Goal: Entertainment & Leisure: Consume media (video, audio)

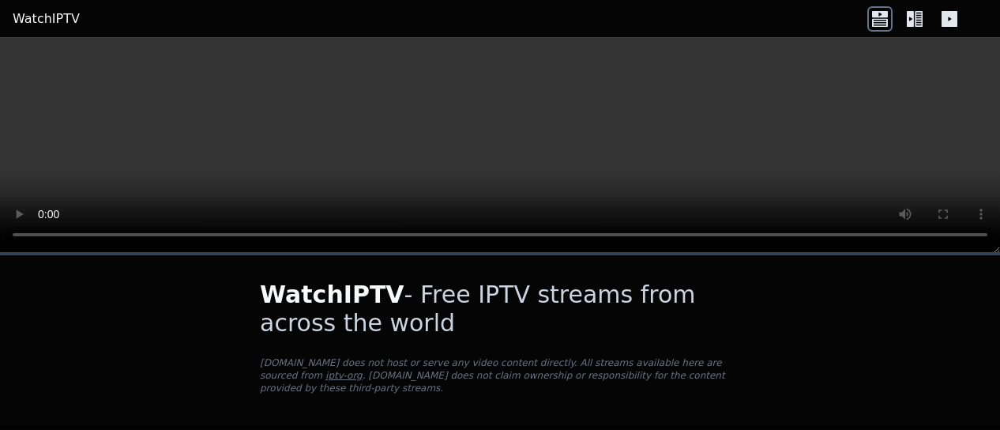
click at [32, 16] on link "WatchIPTV" at bounding box center [46, 18] width 67 height 19
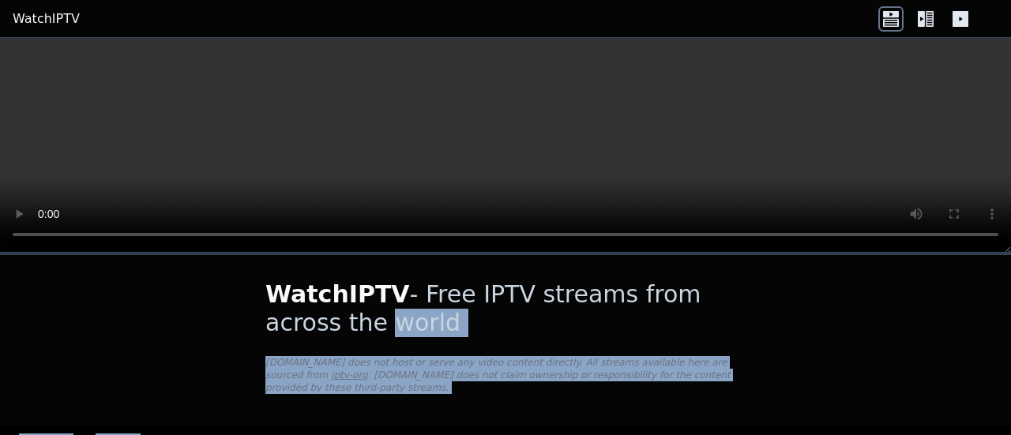
drag, startPoint x: 895, startPoint y: 255, endPoint x: 889, endPoint y: 288, distance: 33.6
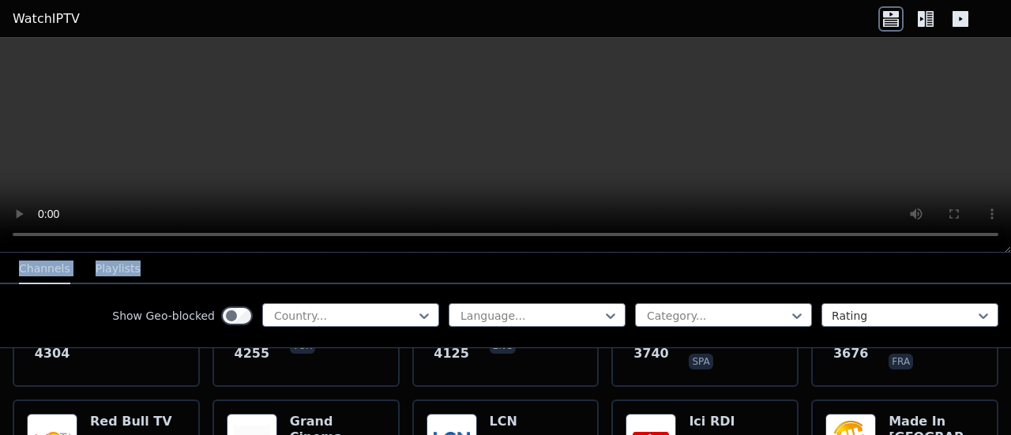
scroll to position [694, 0]
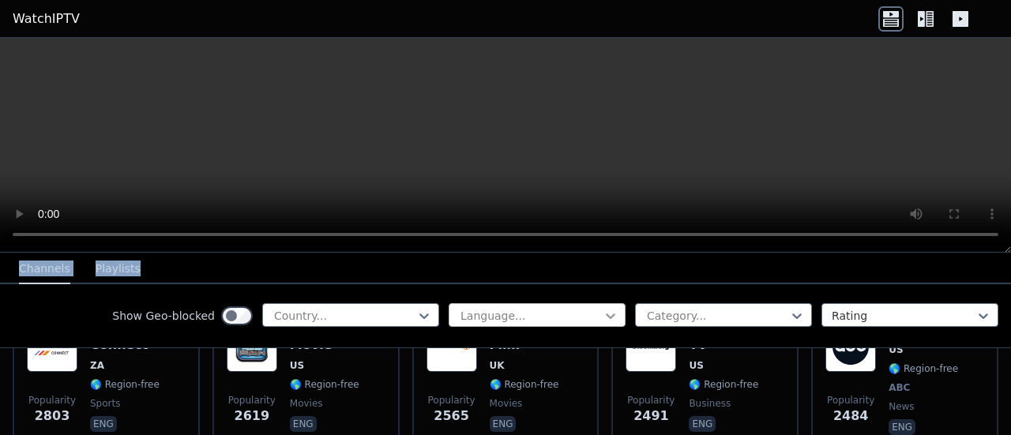
click at [603, 314] on icon at bounding box center [611, 316] width 16 height 16
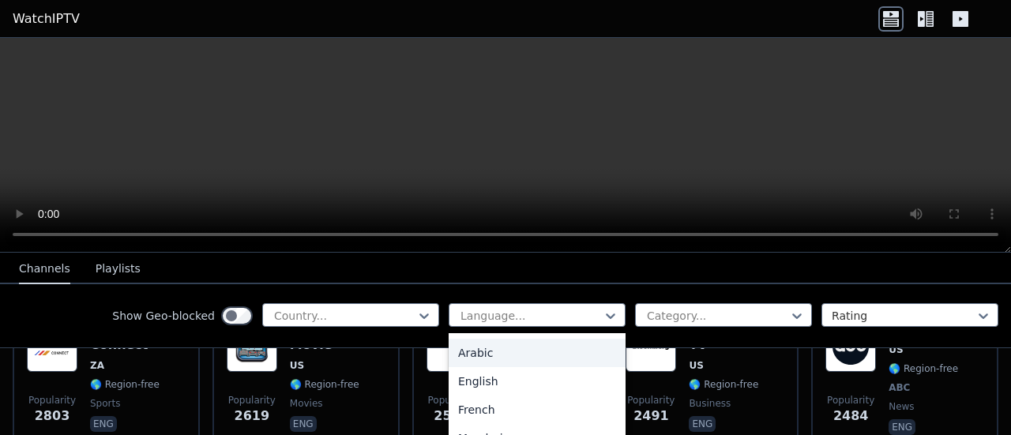
scroll to position [28, 0]
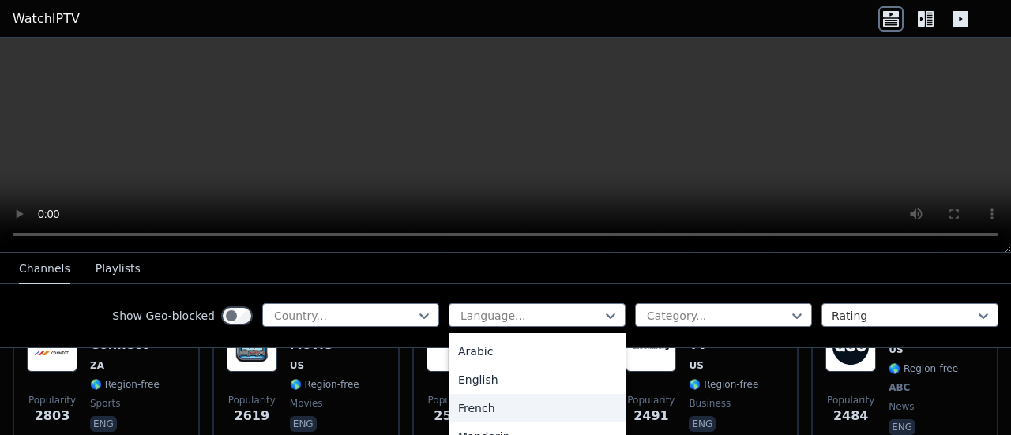
click at [465, 407] on div "French" at bounding box center [537, 408] width 177 height 28
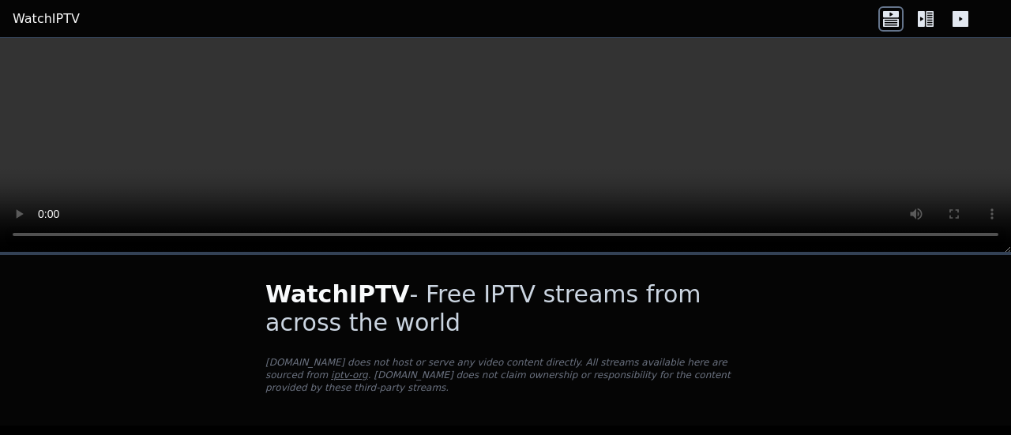
click at [923, 21] on icon at bounding box center [921, 19] width 7 height 16
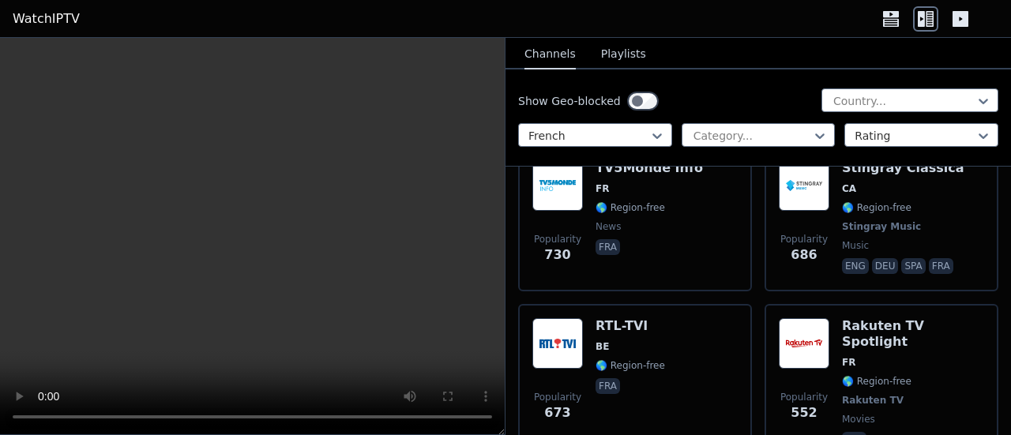
scroll to position [1641, 0]
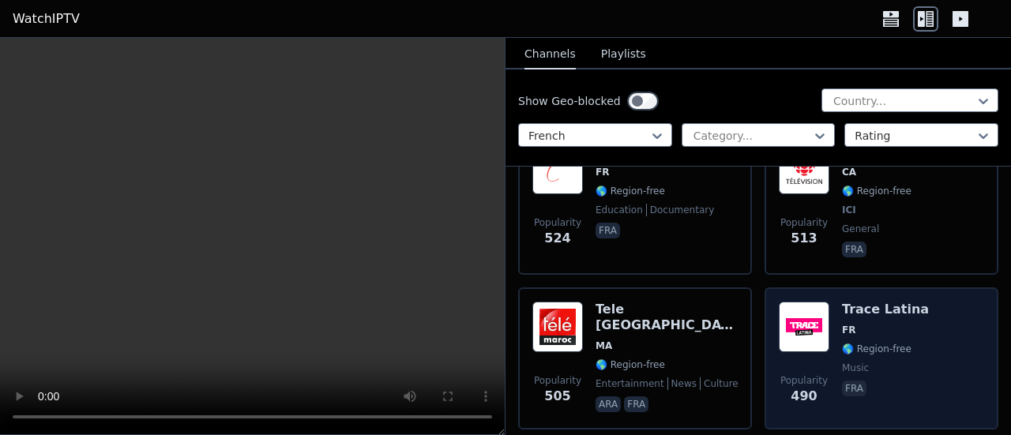
click at [855, 324] on span "FR" at bounding box center [885, 330] width 87 height 13
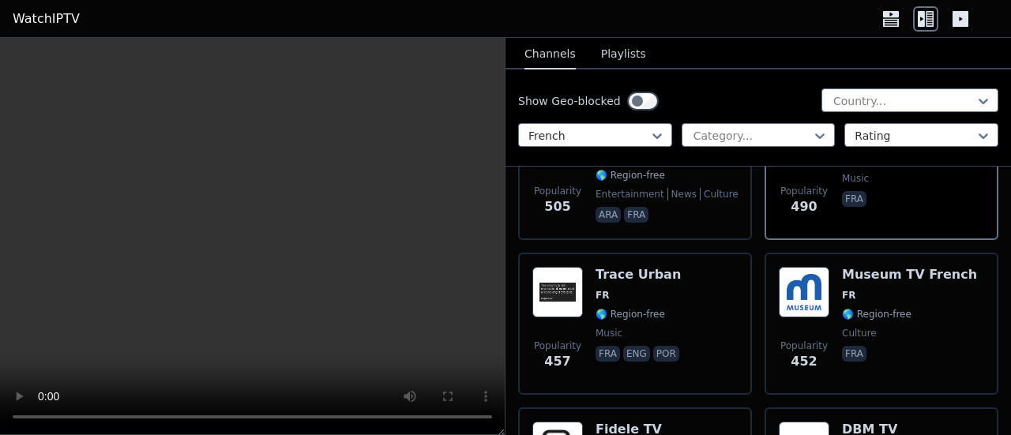
scroll to position [2237, 0]
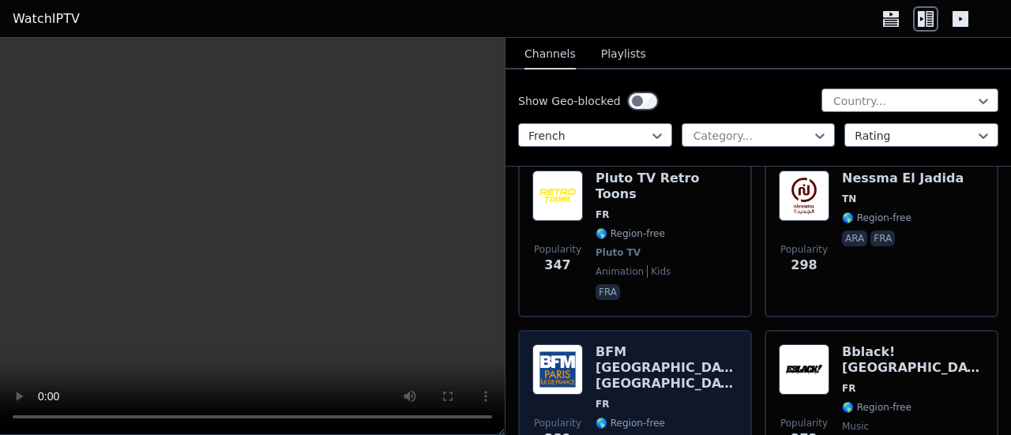
click at [639, 398] on span "FR" at bounding box center [667, 404] width 142 height 13
click at [643, 398] on span "FR" at bounding box center [667, 404] width 142 height 13
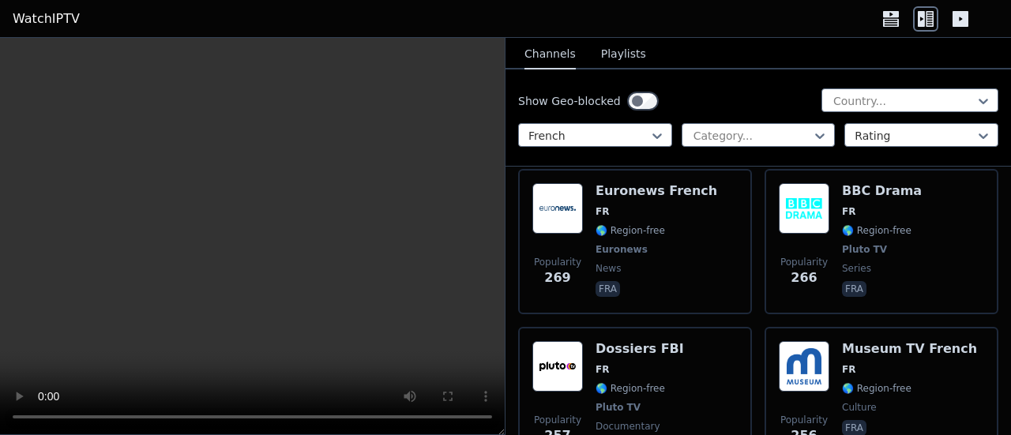
scroll to position [2632, 0]
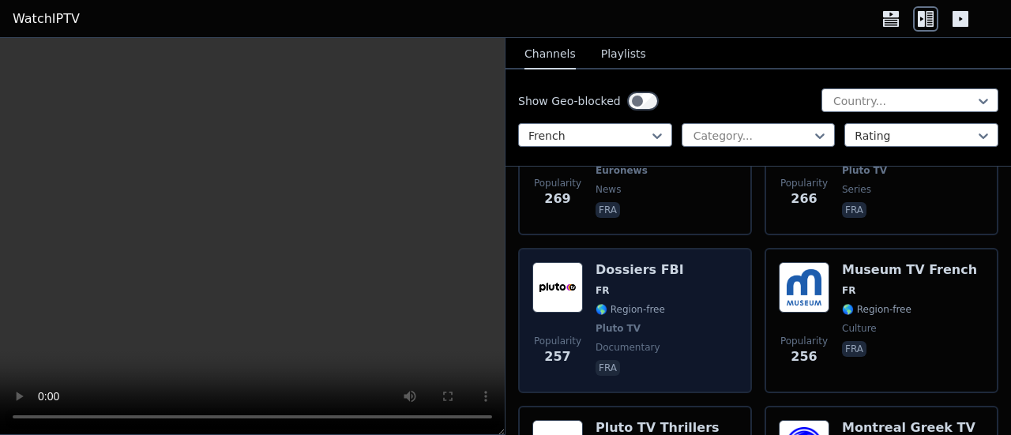
click at [645, 287] on div "Dossiers FBI FR 🌎 Region-free Pluto TV documentary fra" at bounding box center [640, 320] width 88 height 117
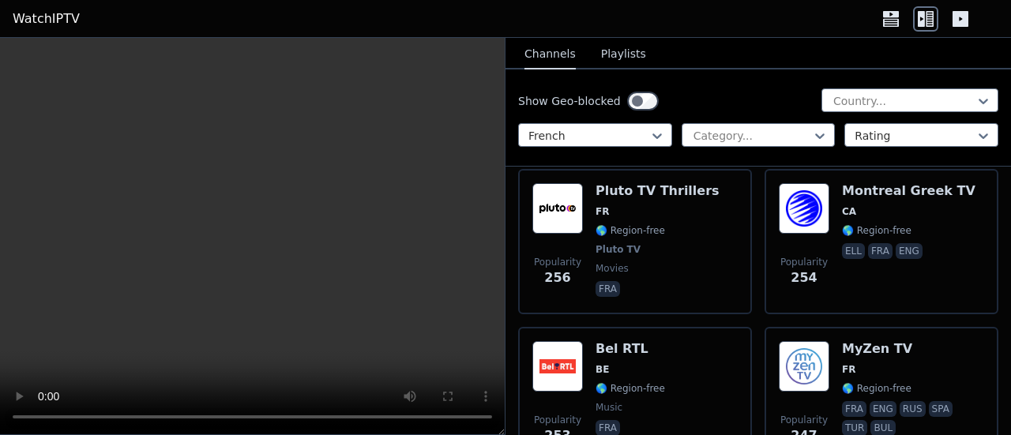
scroll to position [3027, 0]
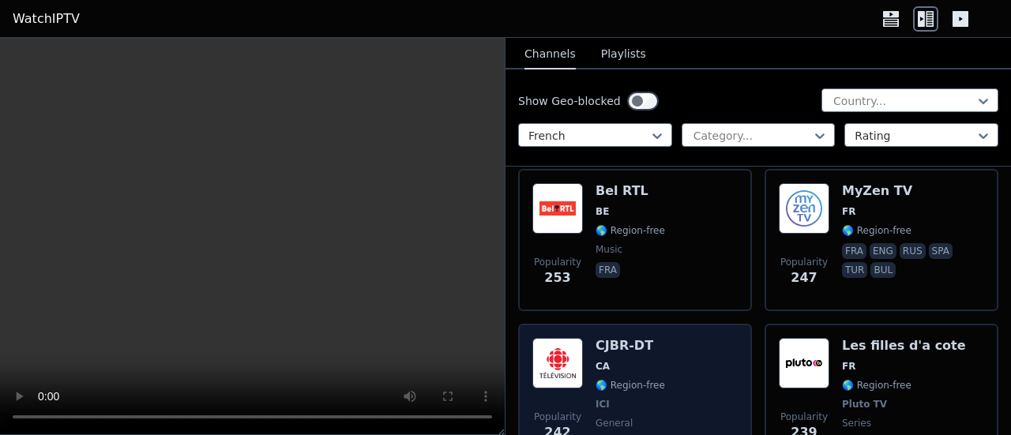
click at [622, 360] on span "CA" at bounding box center [631, 366] width 70 height 13
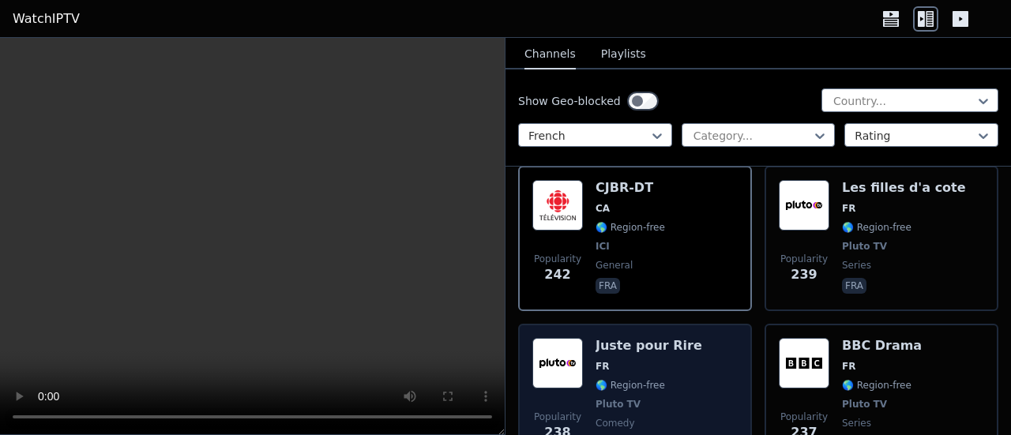
scroll to position [3264, 0]
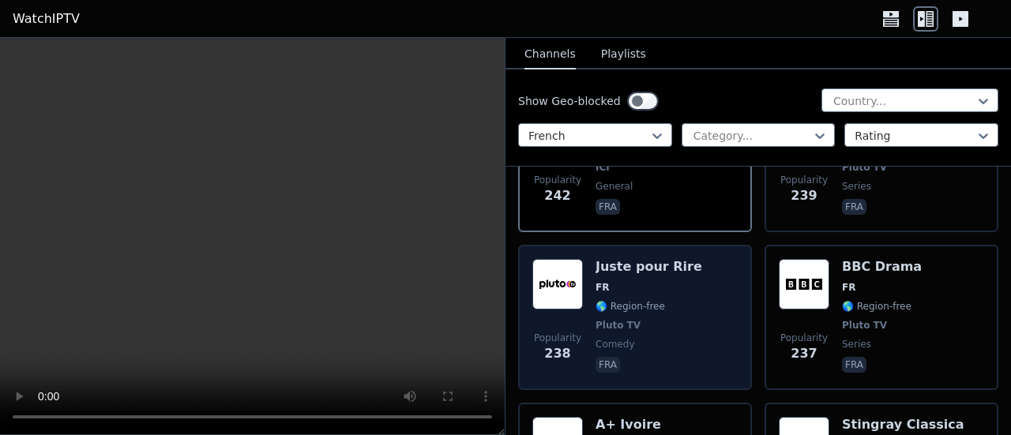
click at [649, 300] on span "🌎 Region-free" at bounding box center [631, 306] width 70 height 13
click at [650, 300] on span "🌎 Region-free" at bounding box center [631, 306] width 70 height 13
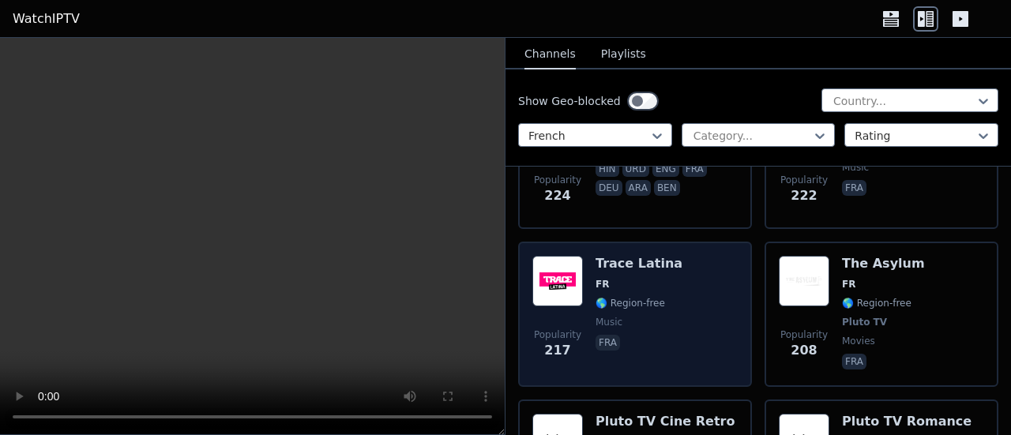
scroll to position [3896, 0]
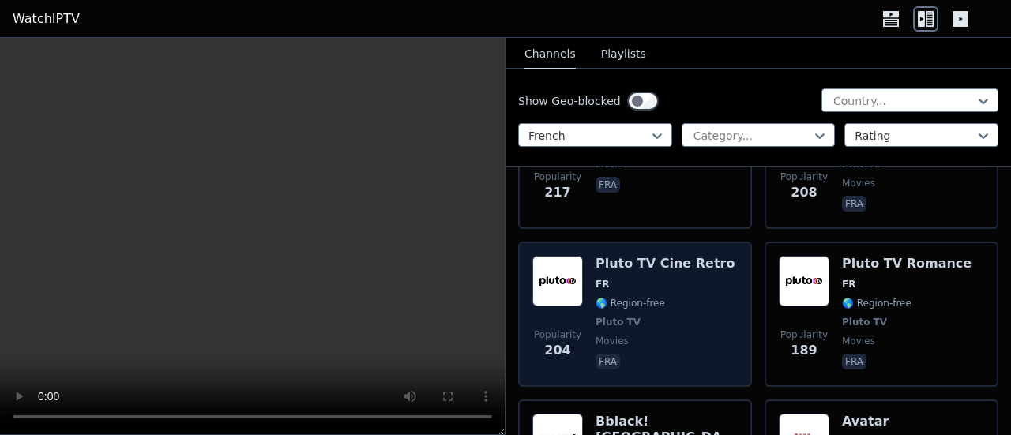
click at [654, 297] on span "🌎 Region-free" at bounding box center [631, 303] width 70 height 13
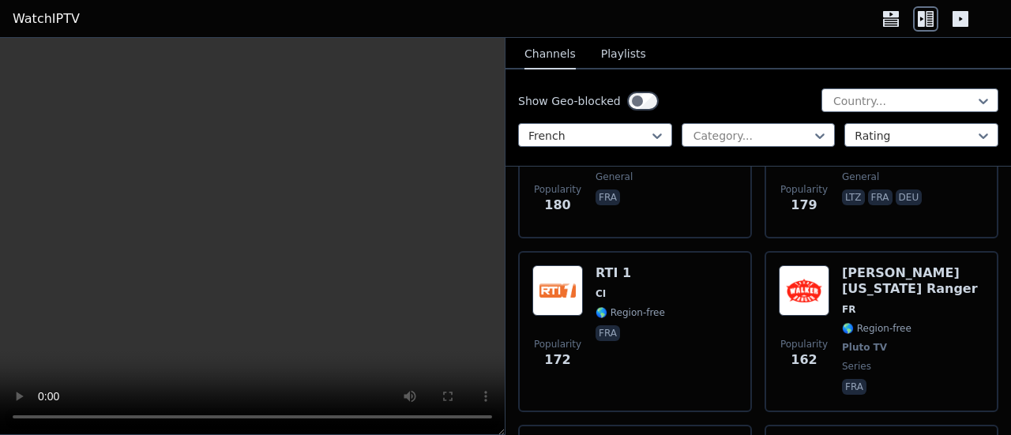
scroll to position [4765, 0]
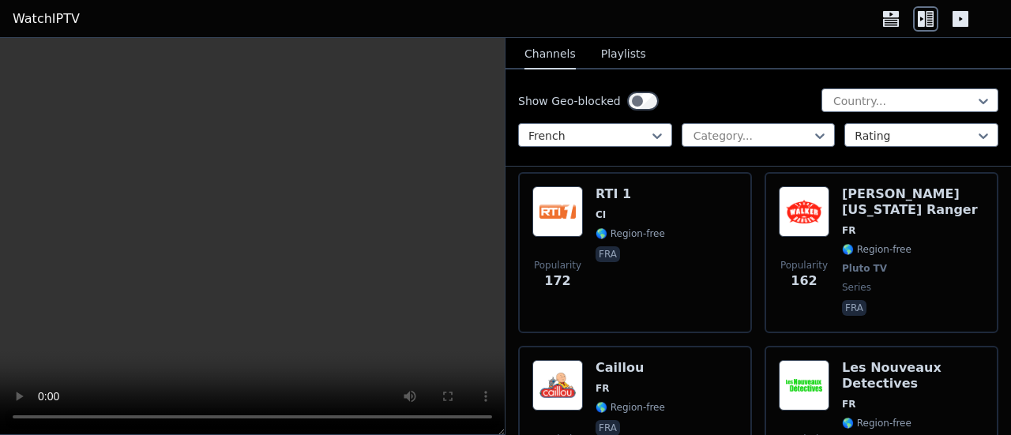
click at [672, 360] on div "Popularity 161 Caillou FR 🌎 Region-free fra" at bounding box center [634, 426] width 205 height 133
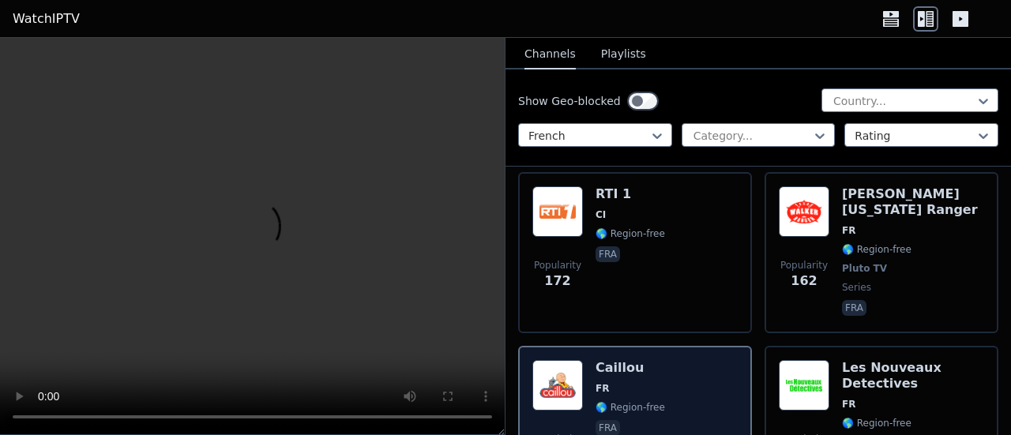
click at [672, 360] on div "Popularity 161 Caillou FR 🌎 Region-free fra" at bounding box center [634, 426] width 205 height 133
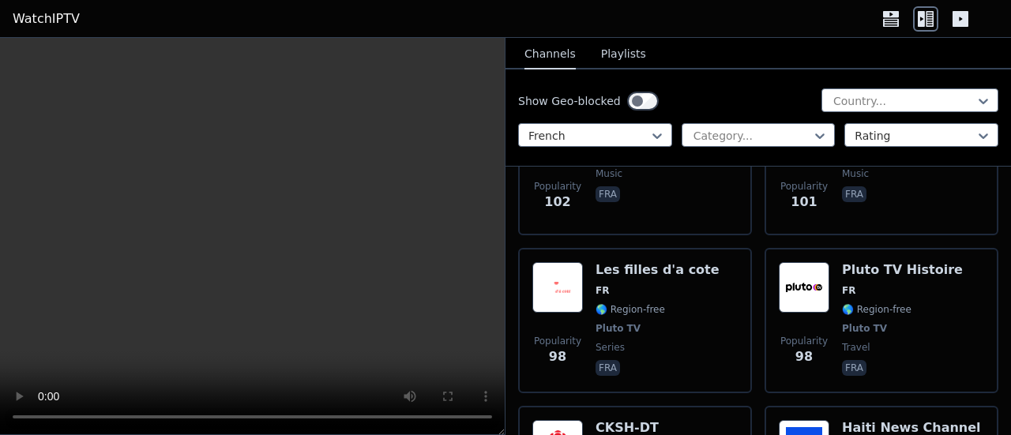
scroll to position [7687, 0]
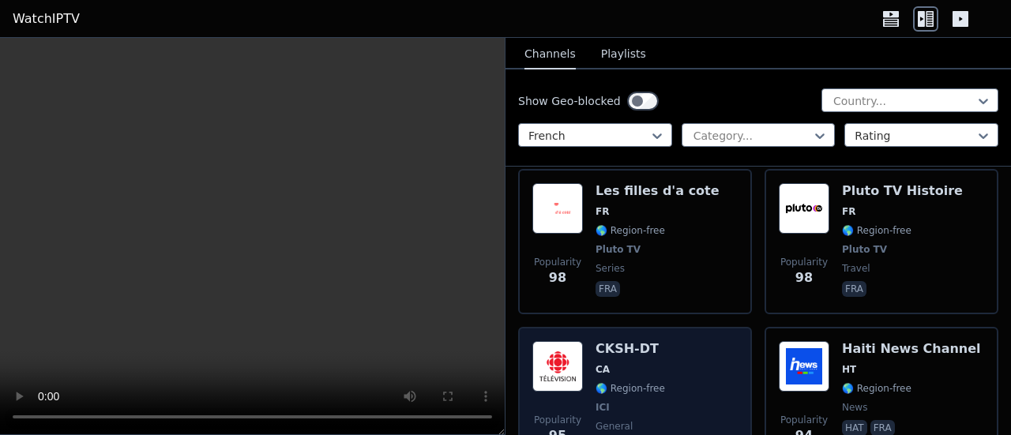
click at [641, 341] on h6 "CKSH-DT" at bounding box center [631, 349] width 70 height 16
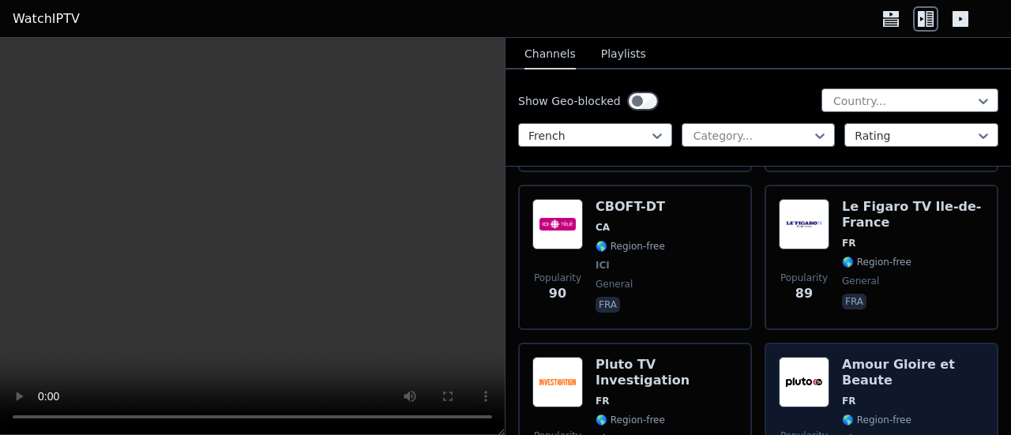
scroll to position [8951, 0]
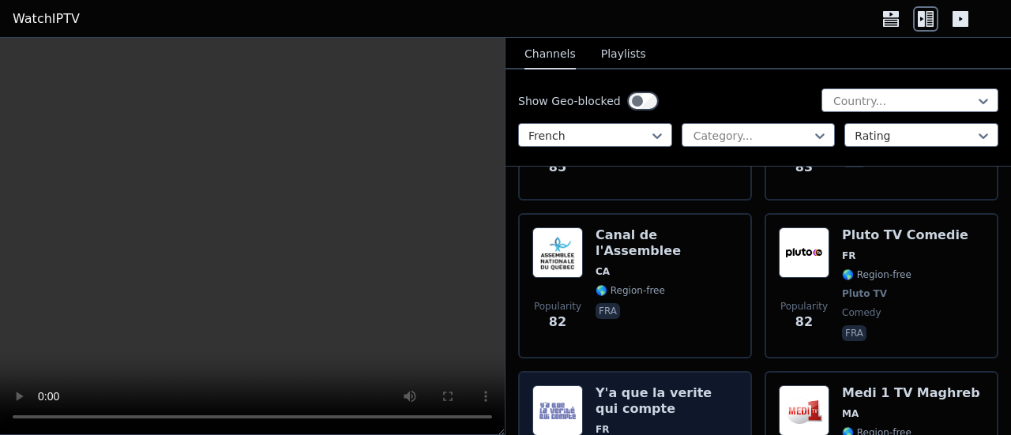
click at [685, 385] on h6 "Y'a que la verite qui compte" at bounding box center [667, 401] width 142 height 32
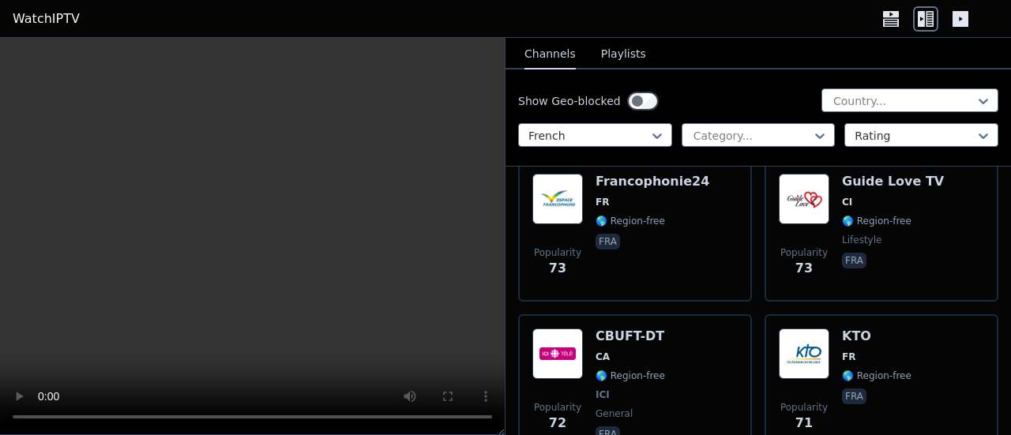
scroll to position [10215, 0]
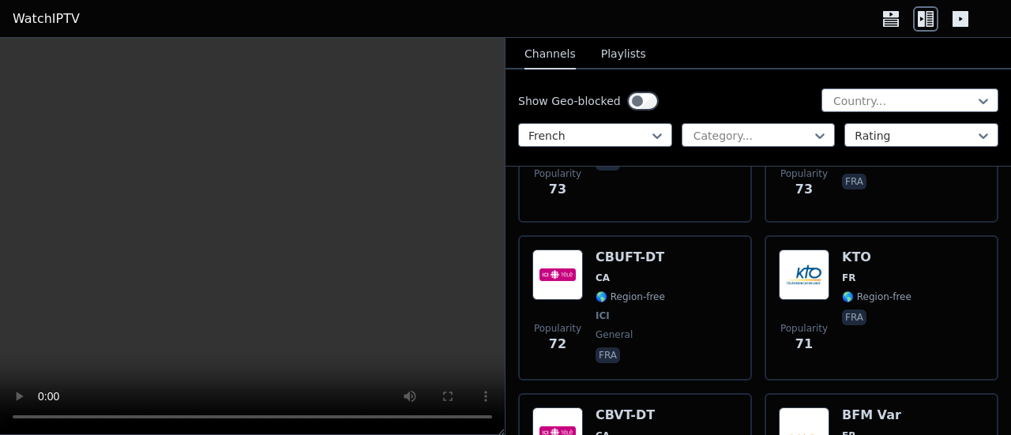
click at [813, 134] on icon at bounding box center [820, 136] width 16 height 16
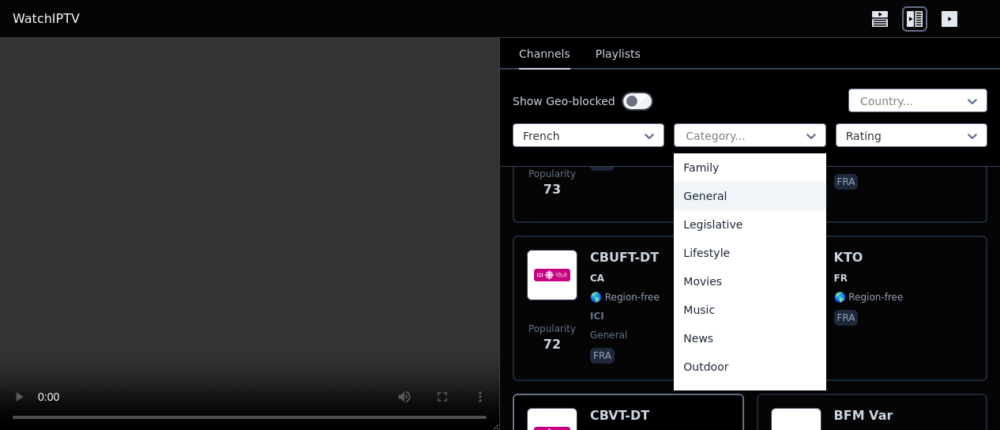
scroll to position [10247, 0]
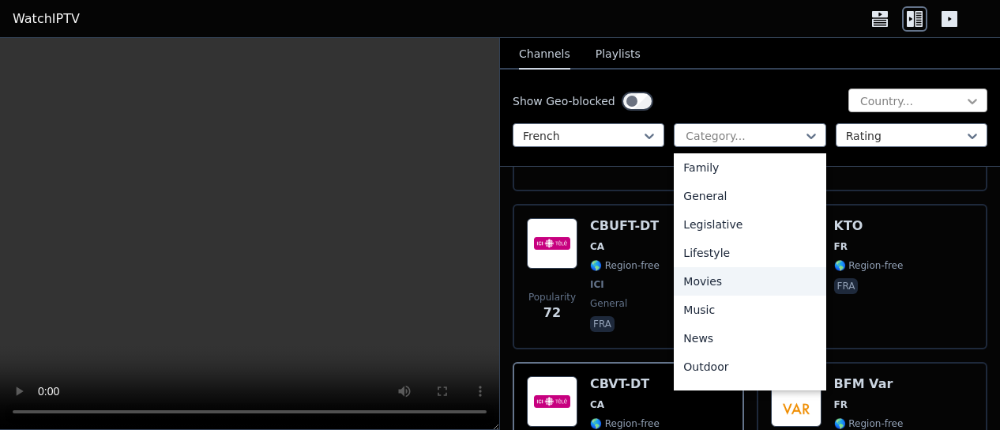
click at [964, 96] on icon at bounding box center [972, 101] width 16 height 16
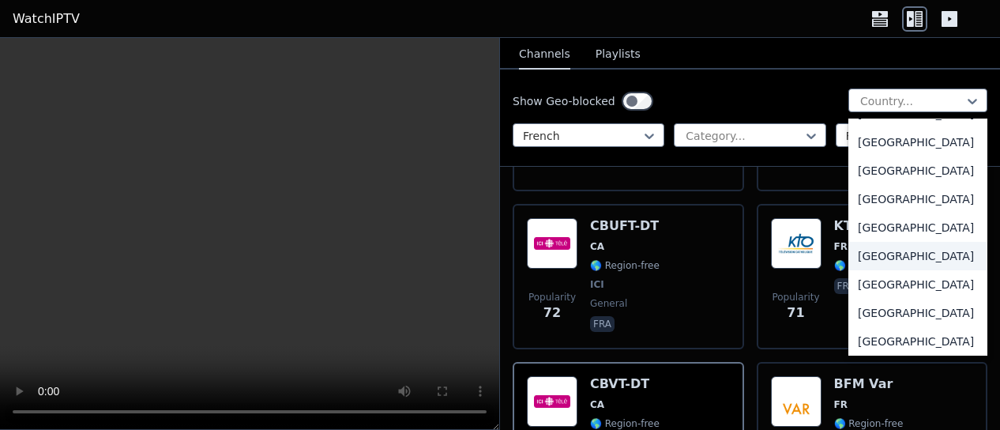
scroll to position [869, 0]
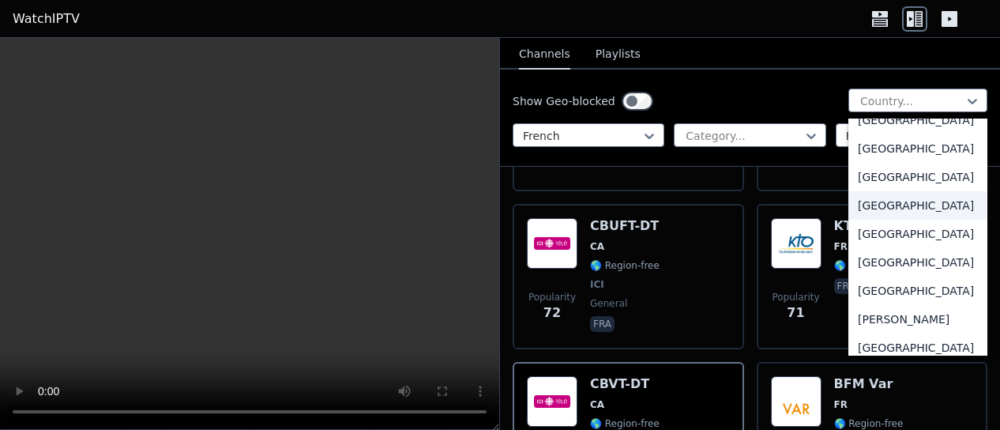
click at [855, 220] on div "[GEOGRAPHIC_DATA]" at bounding box center [917, 205] width 139 height 28
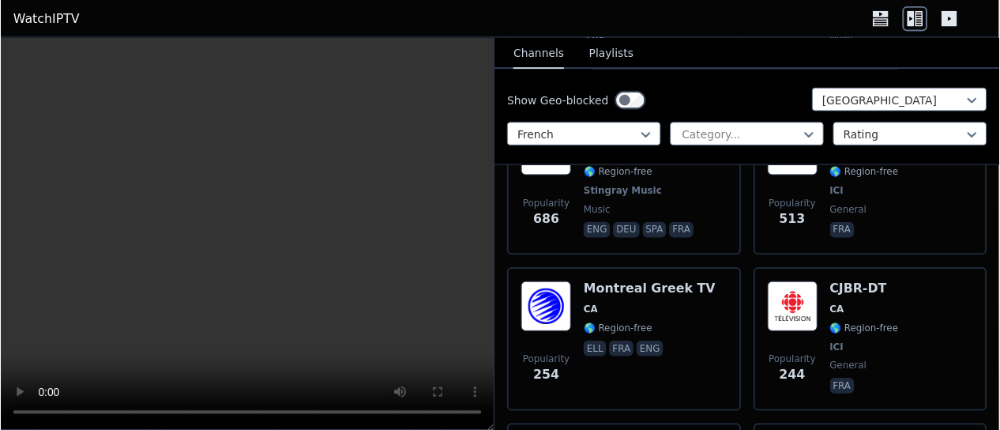
scroll to position [158, 0]
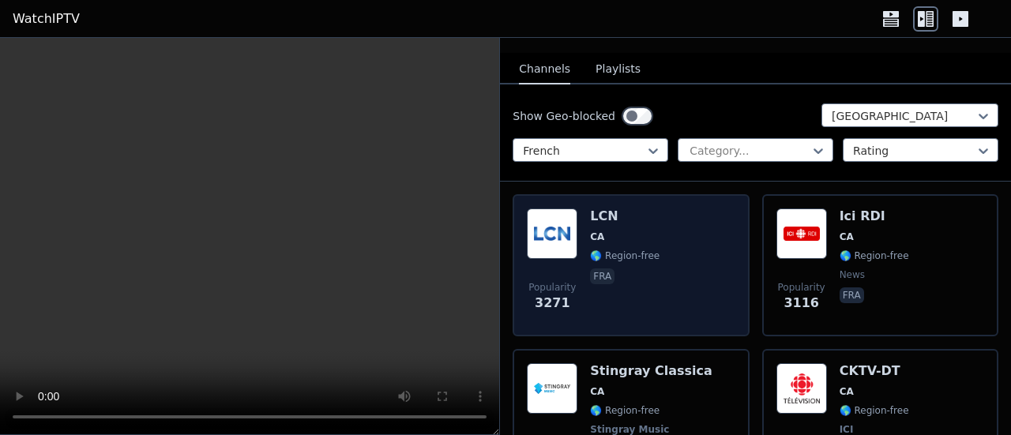
click at [632, 262] on div "LCN CA 🌎 Region-free fra" at bounding box center [625, 266] width 70 height 114
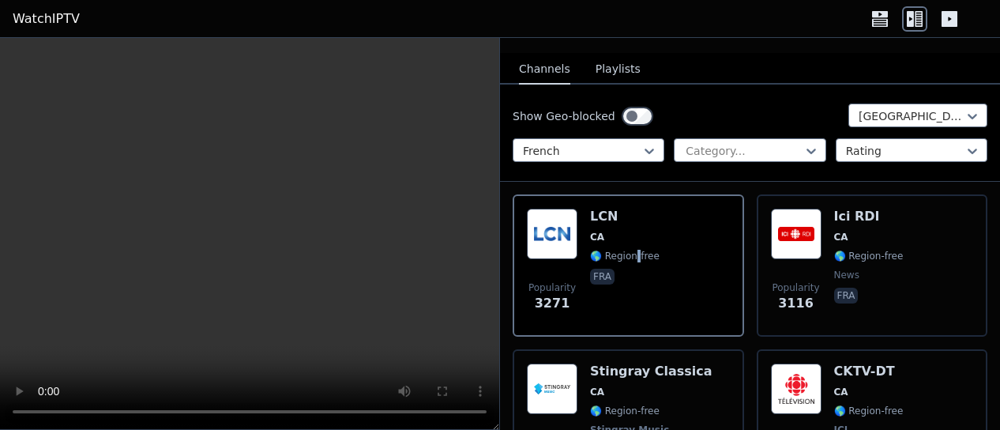
click at [611, 63] on button "Playlists" at bounding box center [618, 70] width 45 height 30
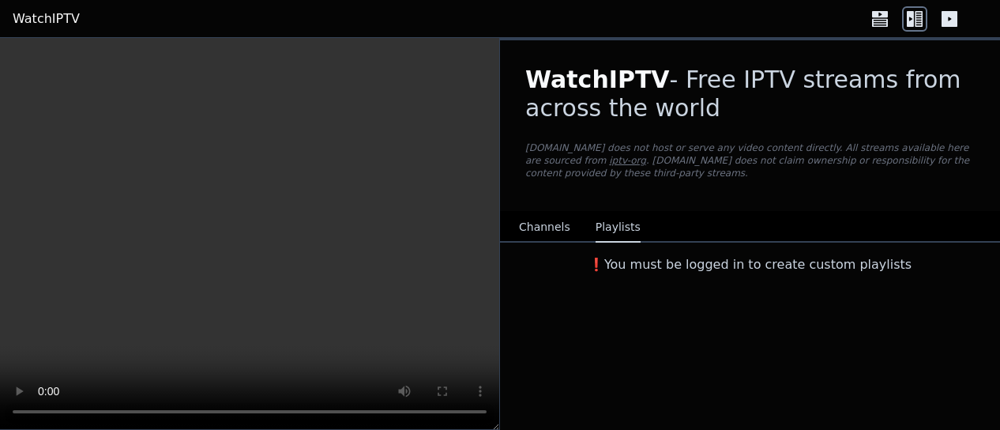
click at [878, 22] on icon at bounding box center [879, 18] width 25 height 25
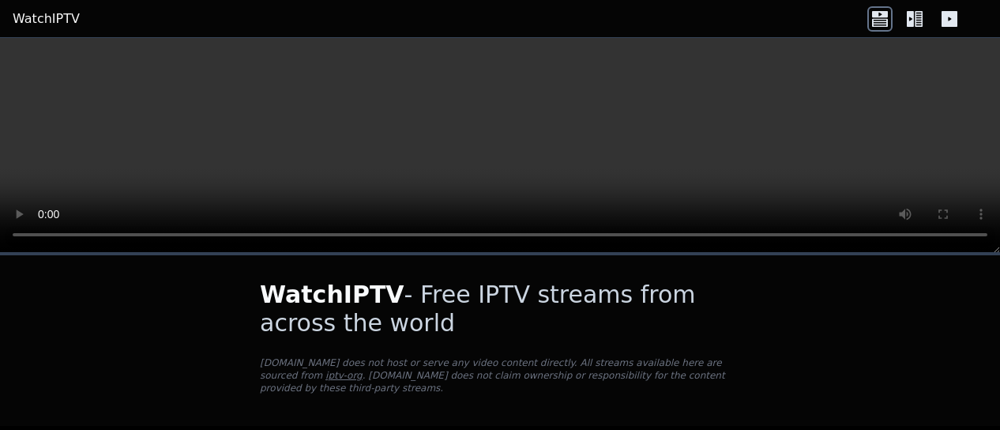
click at [948, 15] on icon at bounding box center [950, 19] width 16 height 16
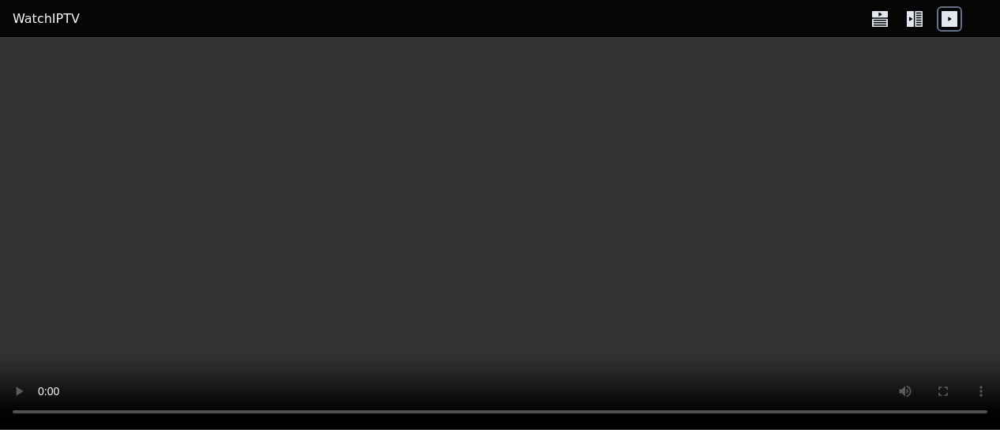
click at [911, 20] on icon at bounding box center [910, 19] width 7 height 16
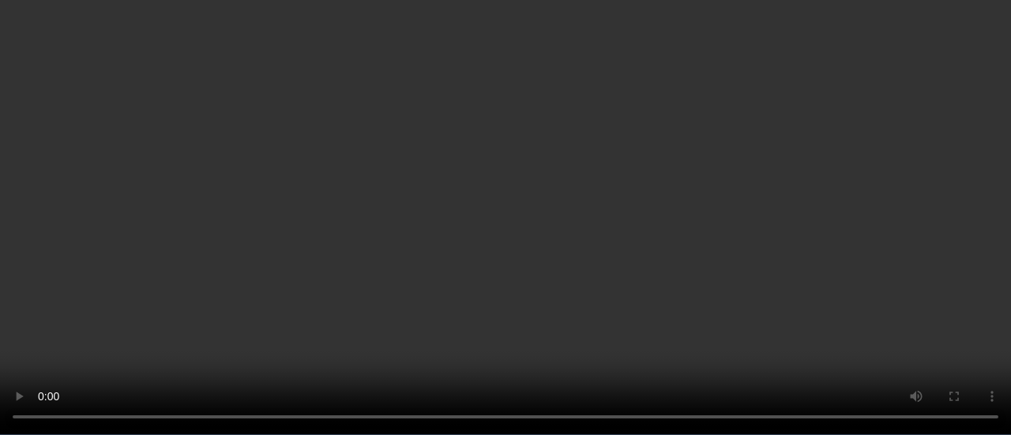
scroll to position [158, 0]
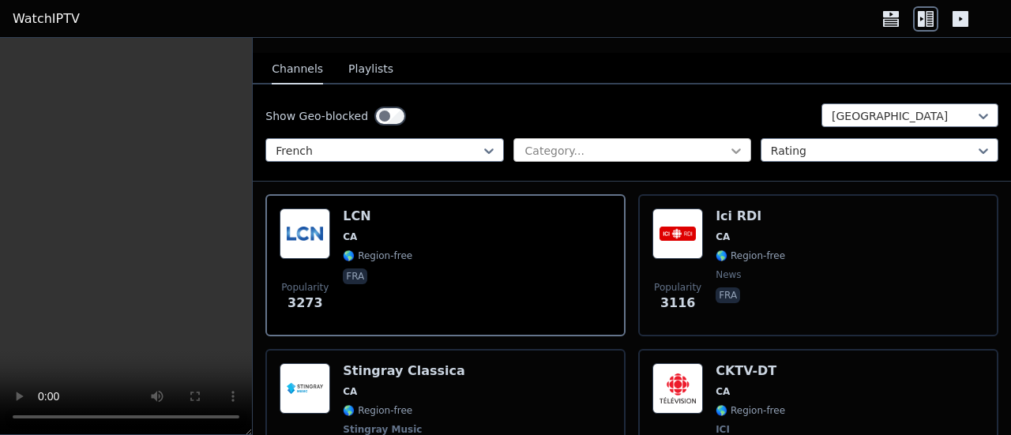
click at [728, 143] on icon at bounding box center [736, 151] width 16 height 16
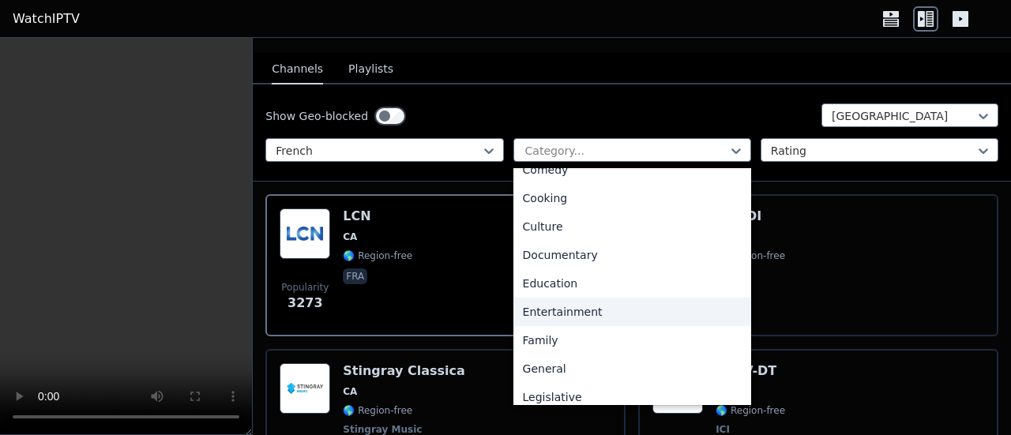
scroll to position [0, 0]
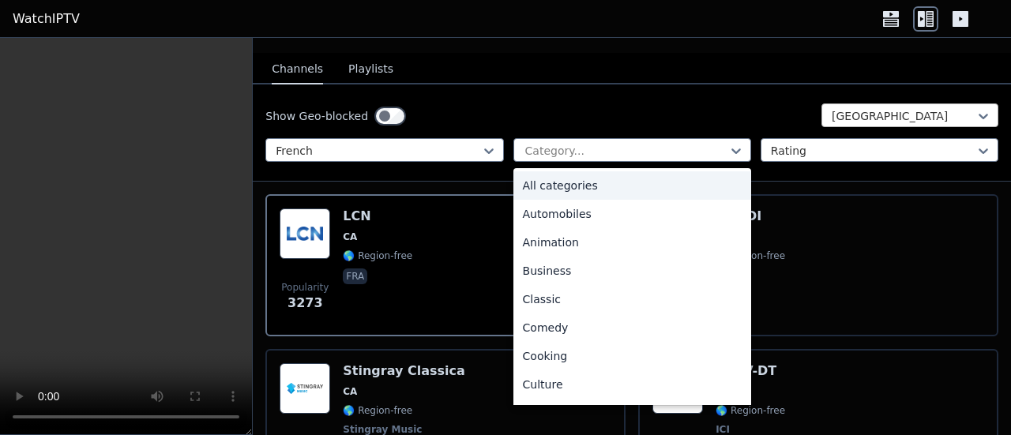
click at [976, 104] on div at bounding box center [984, 116] width 16 height 24
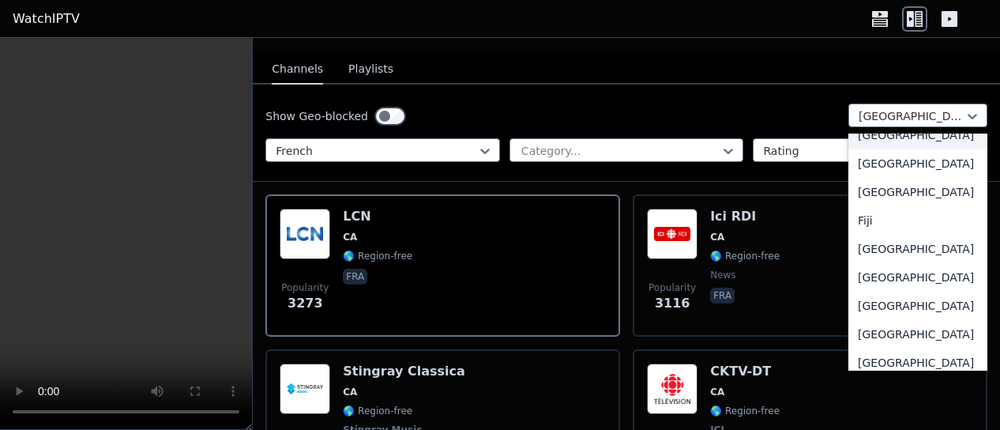
scroll to position [1801, 0]
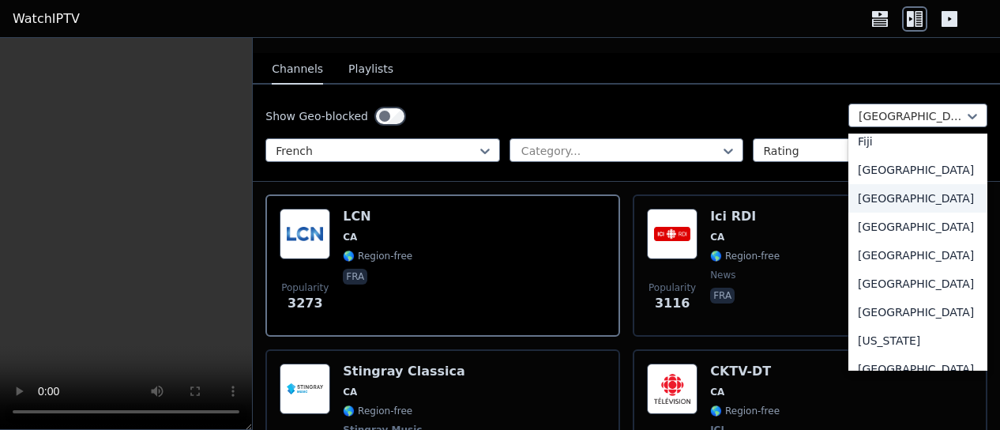
click at [870, 212] on div "[GEOGRAPHIC_DATA]" at bounding box center [917, 198] width 139 height 28
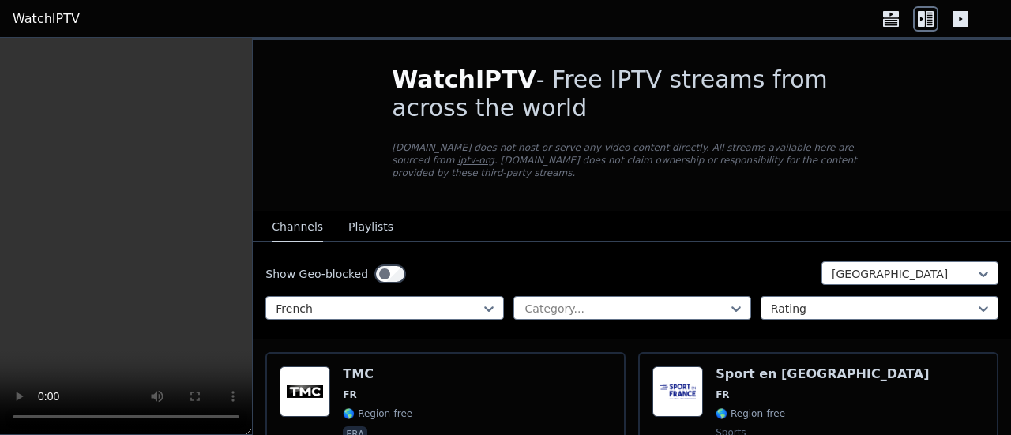
scroll to position [158, 0]
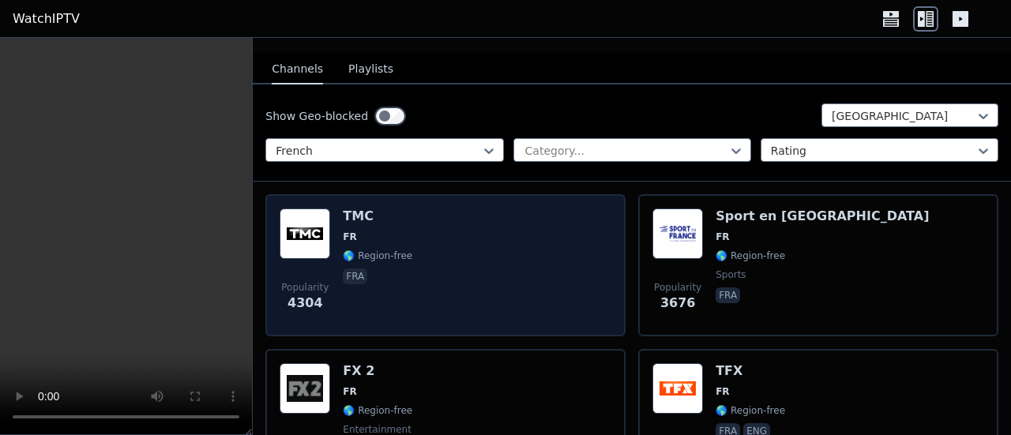
click at [475, 258] on div "Popularity 4304 TMC FR 🌎 Region-free fra" at bounding box center [446, 266] width 332 height 114
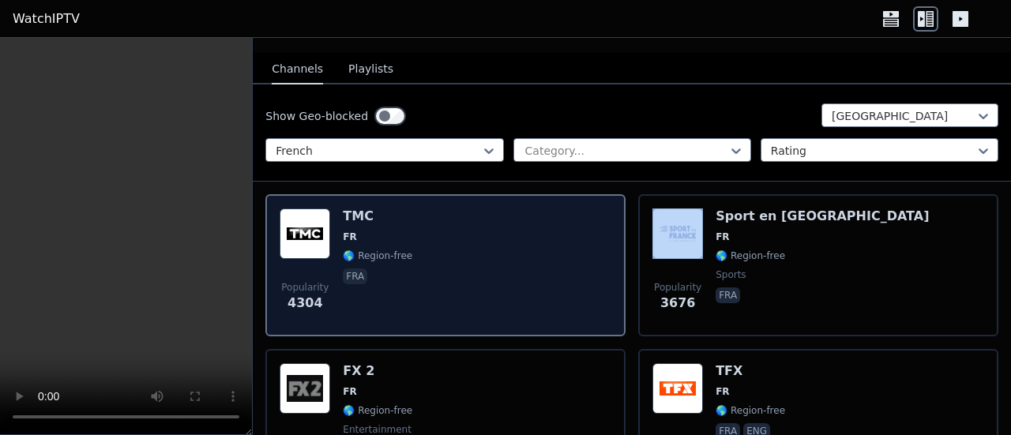
click at [475, 258] on div "Popularity 4304 TMC FR 🌎 Region-free fra" at bounding box center [446, 266] width 332 height 114
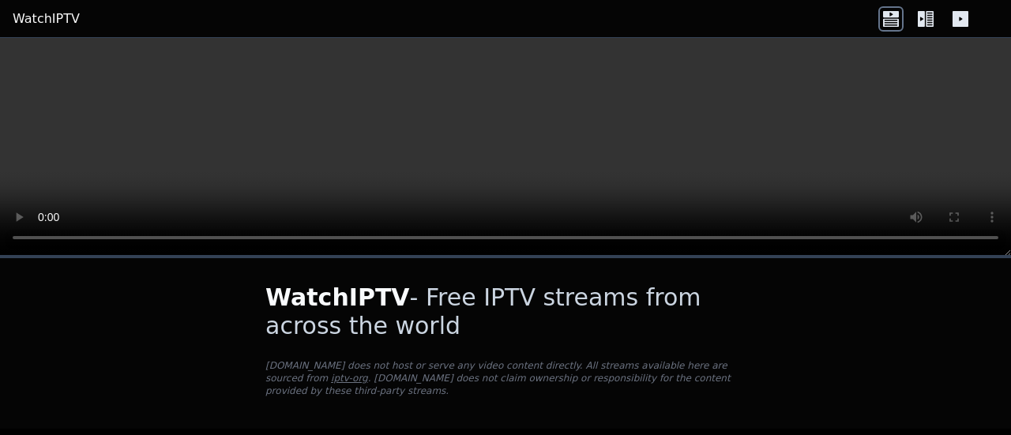
click at [924, 20] on icon at bounding box center [921, 19] width 7 height 16
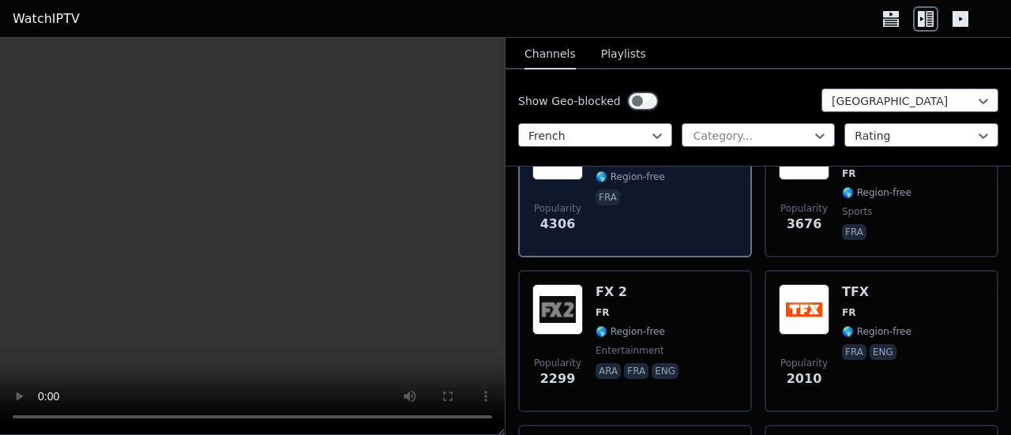
scroll to position [158, 0]
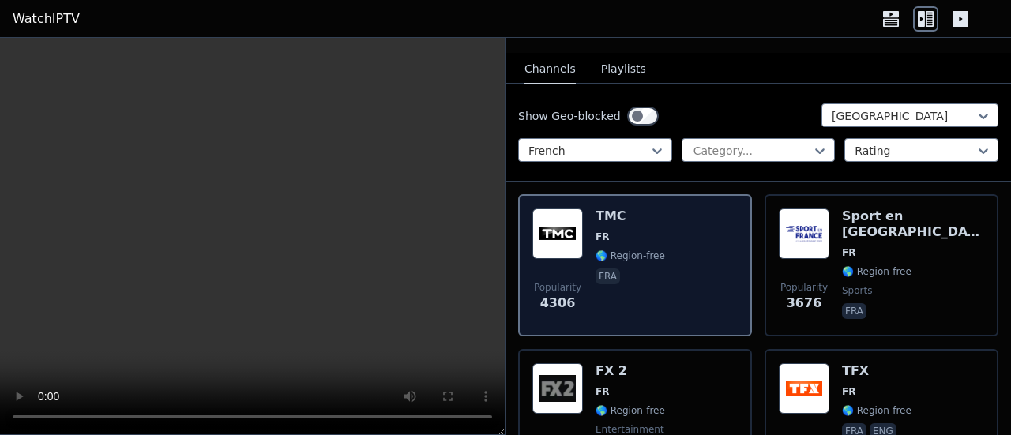
click at [686, 241] on div "Popularity 4306 TMC FR 🌎 Region-free fra" at bounding box center [634, 266] width 205 height 114
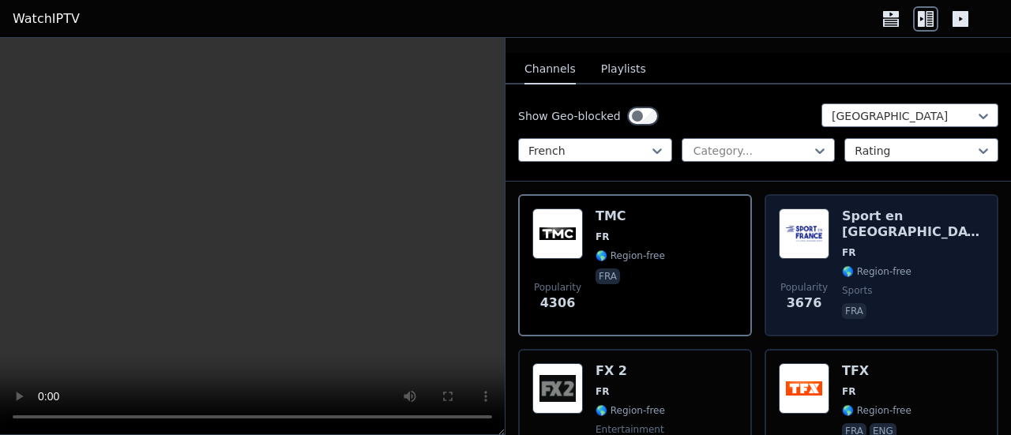
click at [953, 259] on div "Popularity 3676 Sport en France FR 🌎 Region-free sports fra" at bounding box center [881, 266] width 205 height 114
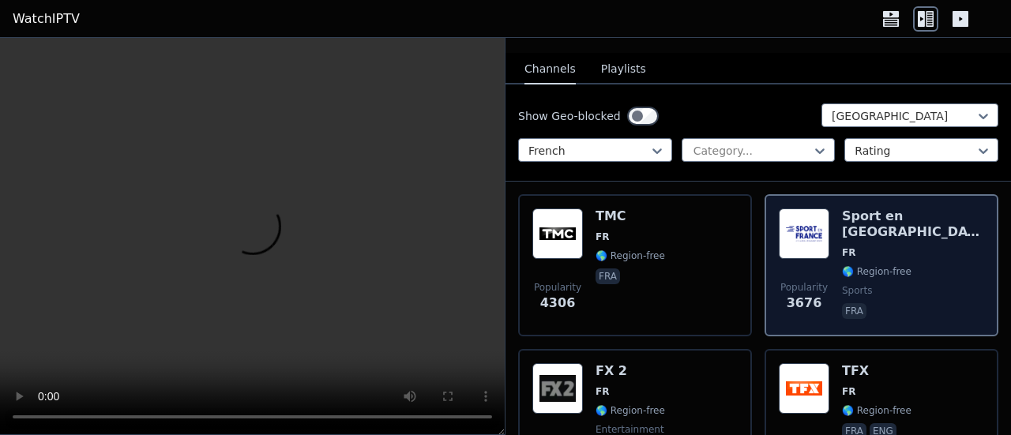
scroll to position [237, 0]
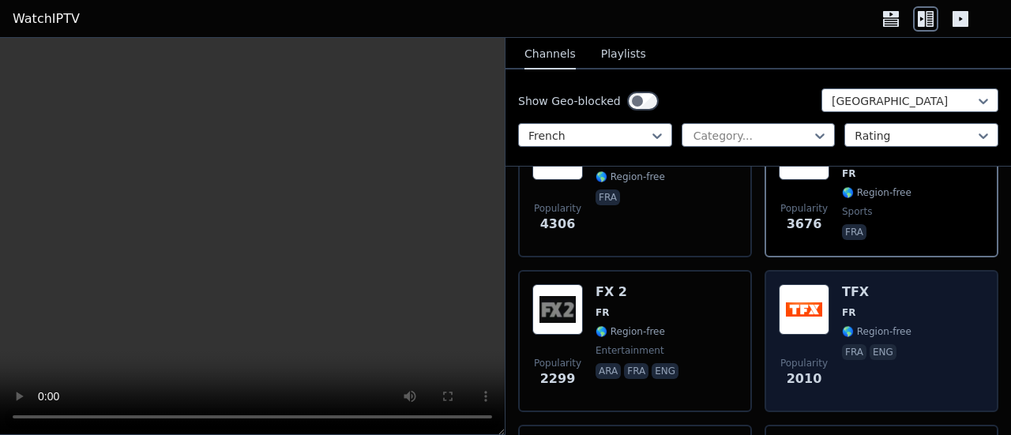
click at [923, 333] on div "Popularity 2010 TFX FR 🌎 Region-free fra eng" at bounding box center [881, 341] width 205 height 114
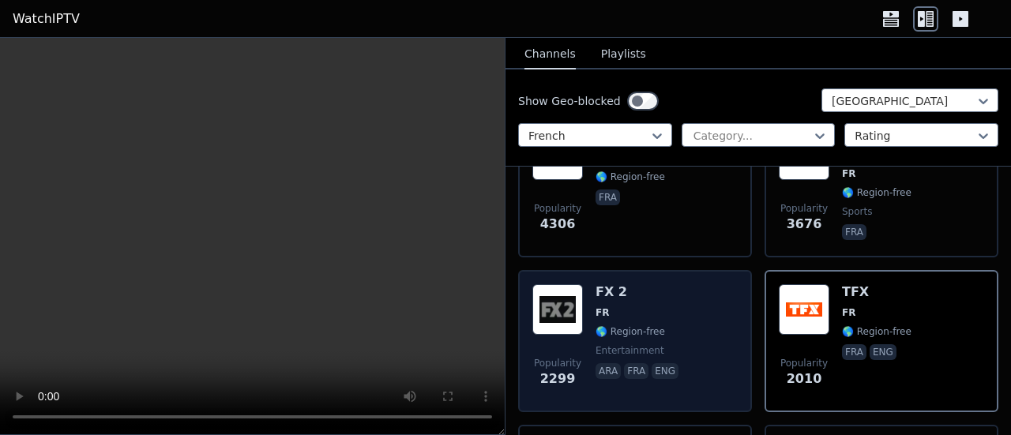
click at [682, 312] on div "Popularity 2299 FX 2 FR 🌎 Region-free entertainment ara fra eng" at bounding box center [634, 341] width 205 height 114
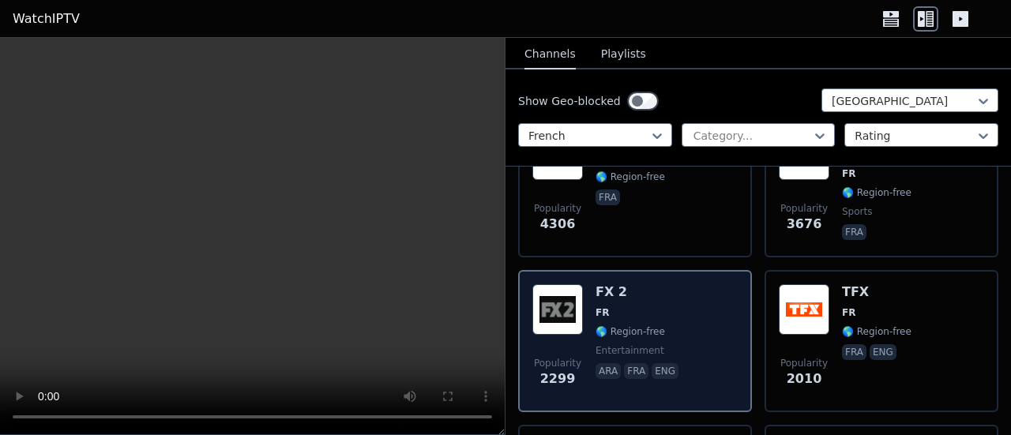
drag, startPoint x: 664, startPoint y: 305, endPoint x: 694, endPoint y: 334, distance: 41.3
click at [694, 334] on div "Popularity 2299 FX 2 FR 🌎 Region-free entertainment ara fra eng" at bounding box center [634, 341] width 205 height 114
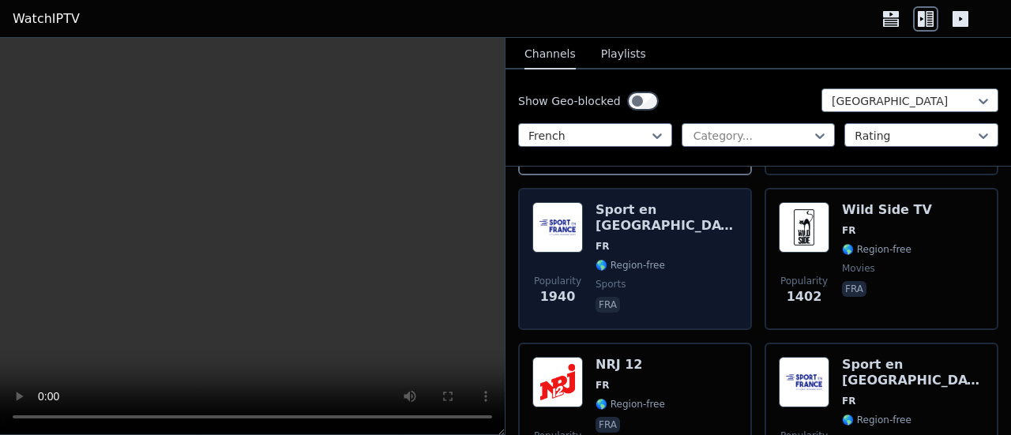
scroll to position [553, 0]
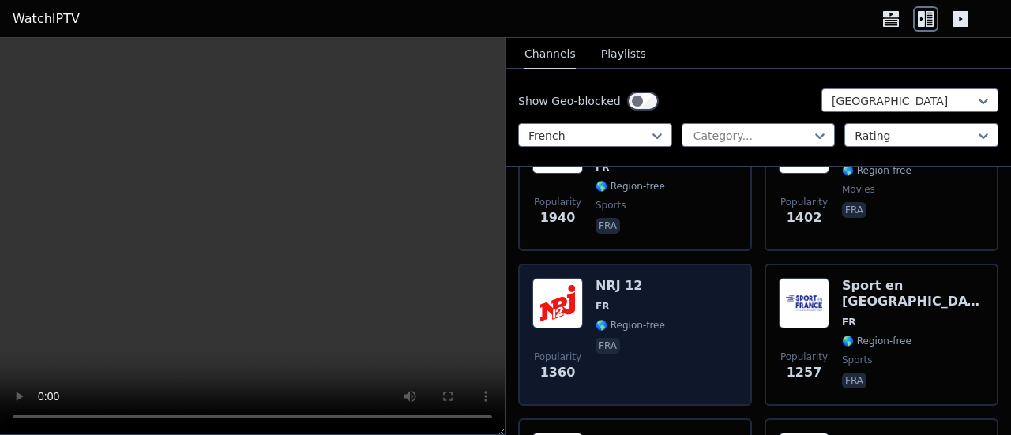
click at [660, 311] on div "Popularity 1360 NRJ 12 FR 🌎 Region-free fra" at bounding box center [634, 335] width 205 height 114
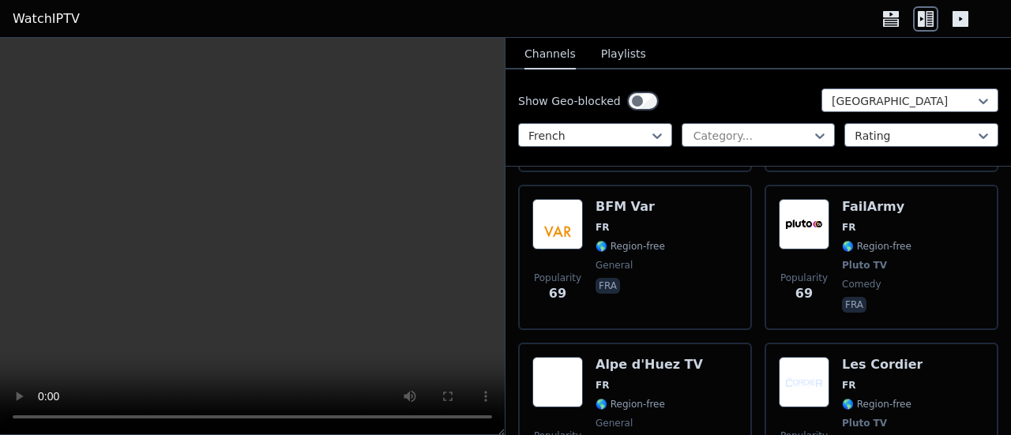
scroll to position [6872, 0]
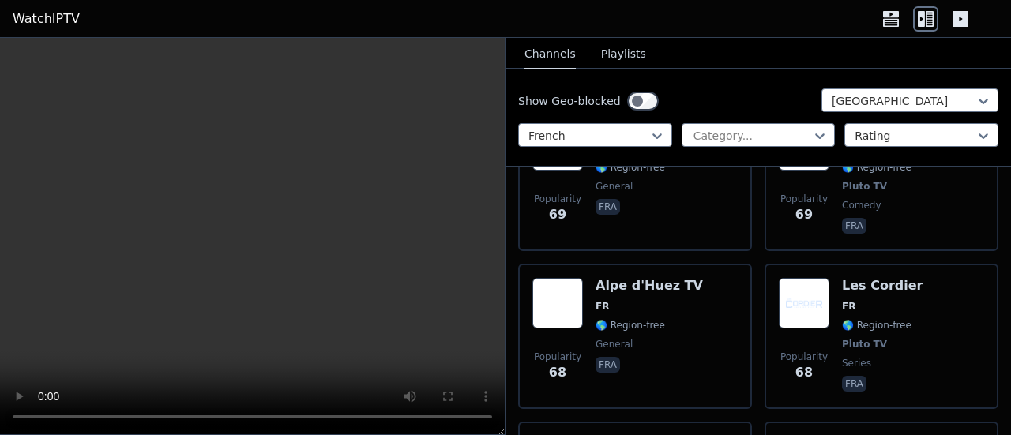
click at [976, 96] on icon at bounding box center [984, 101] width 16 height 16
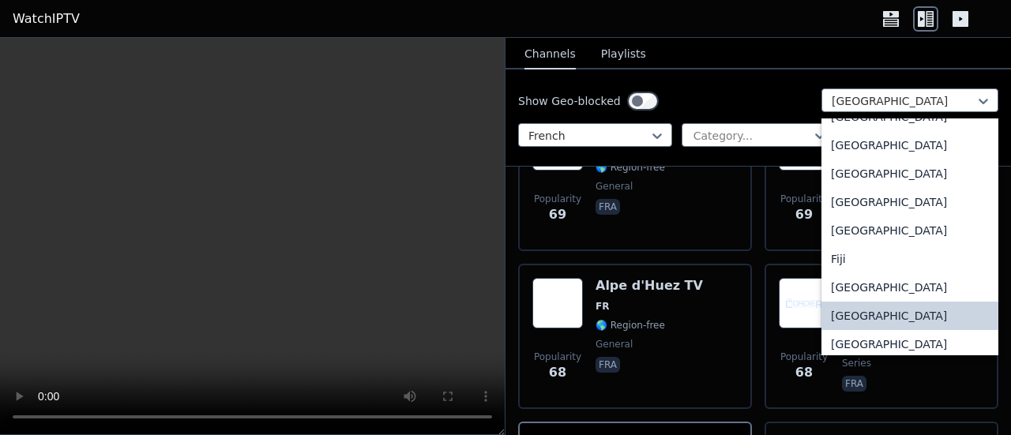
scroll to position [878, 0]
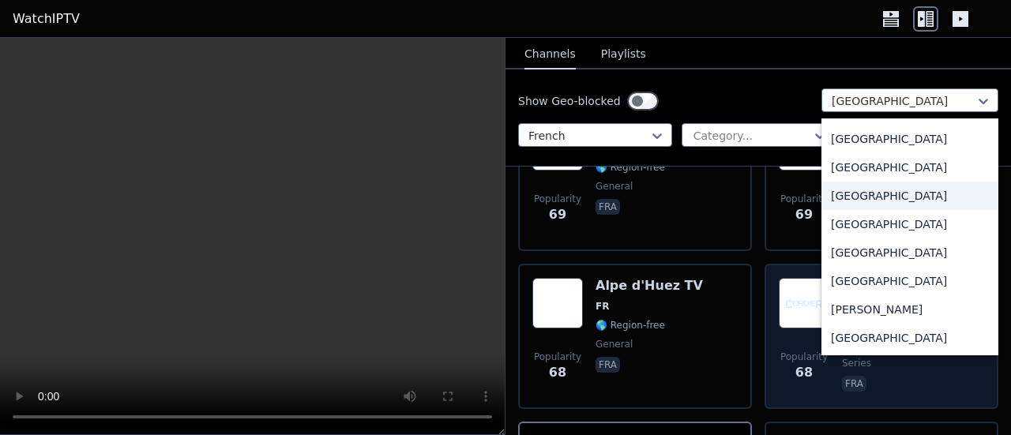
click at [840, 195] on div "[GEOGRAPHIC_DATA]" at bounding box center [909, 196] width 177 height 28
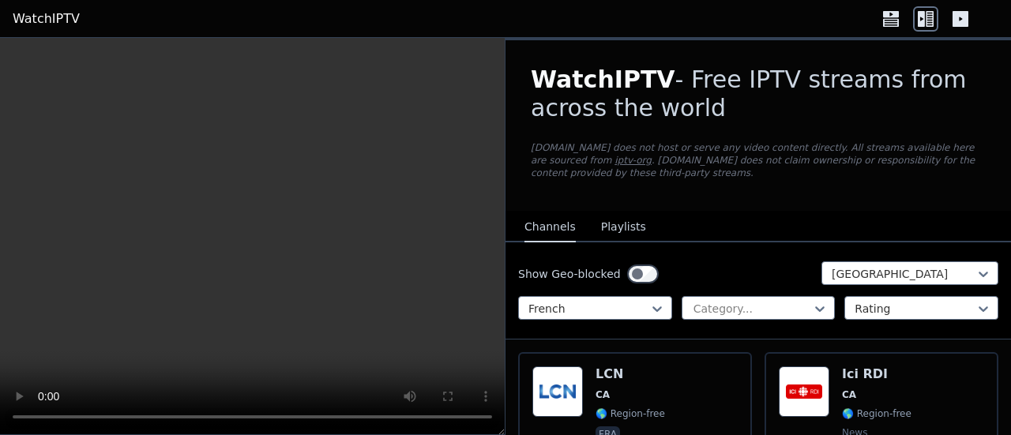
scroll to position [158, 0]
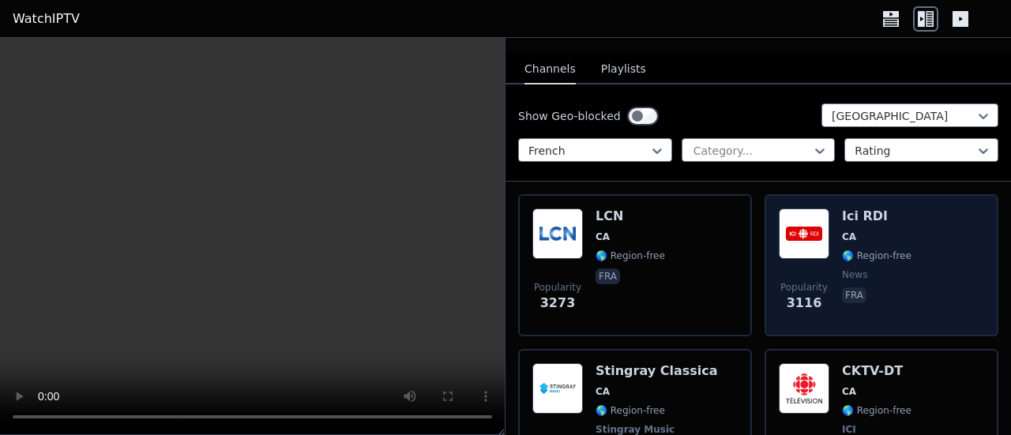
click at [883, 233] on span "CA" at bounding box center [877, 237] width 70 height 13
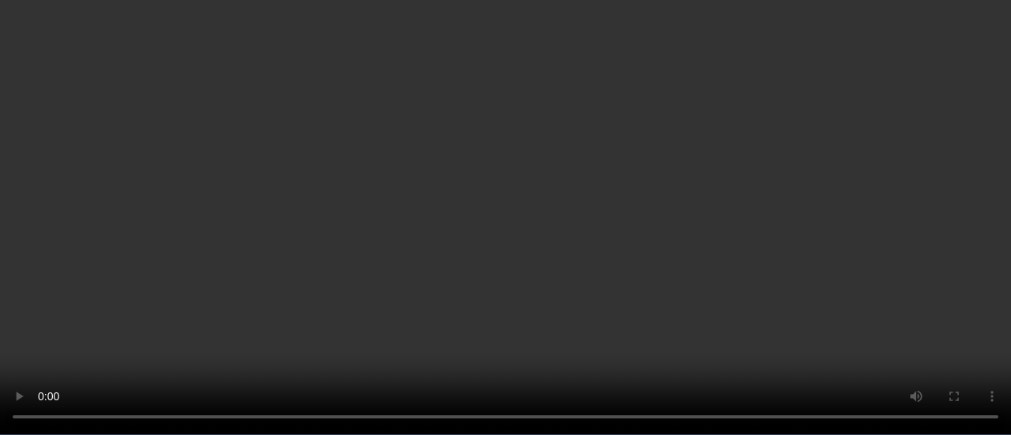
scroll to position [0, 0]
